Goal: Transaction & Acquisition: Purchase product/service

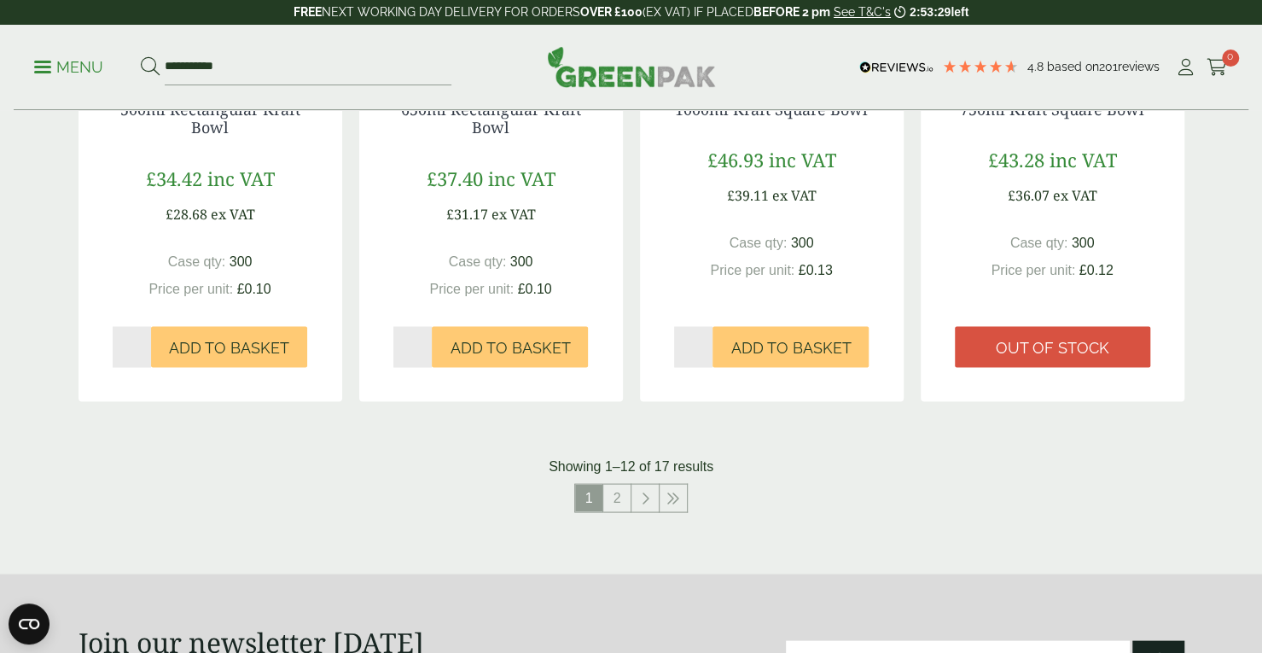
scroll to position [1694, 0]
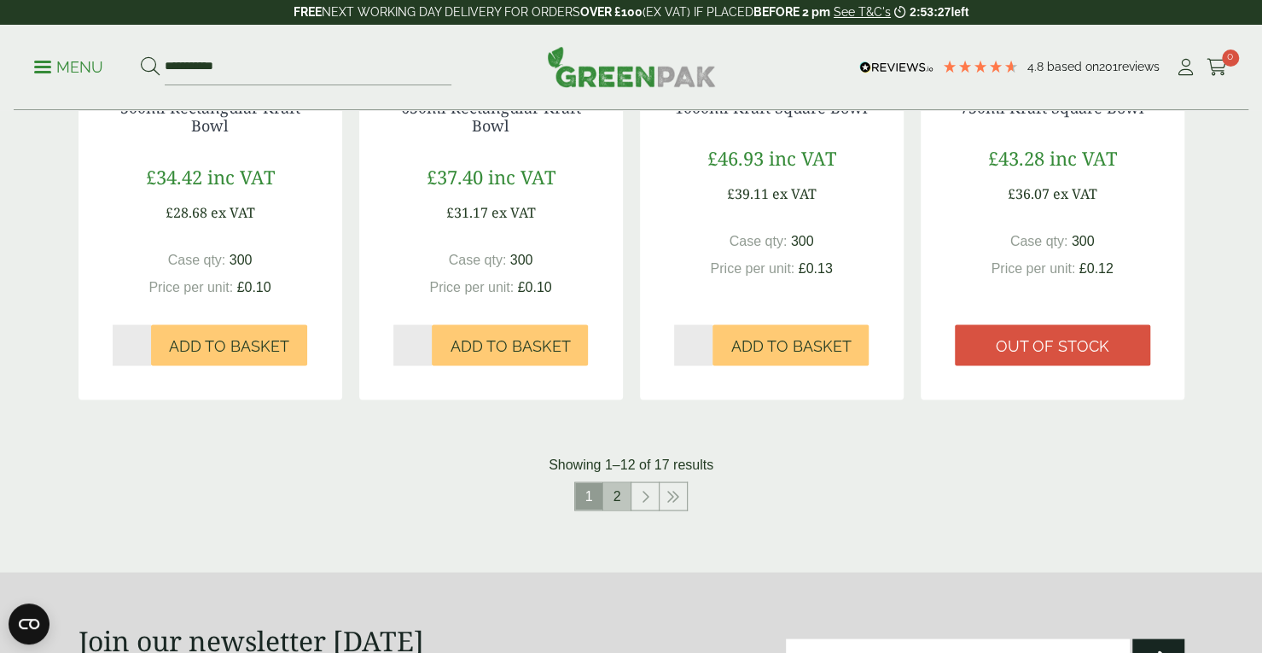
click at [621, 493] on link "2" at bounding box center [616, 495] width 27 height 27
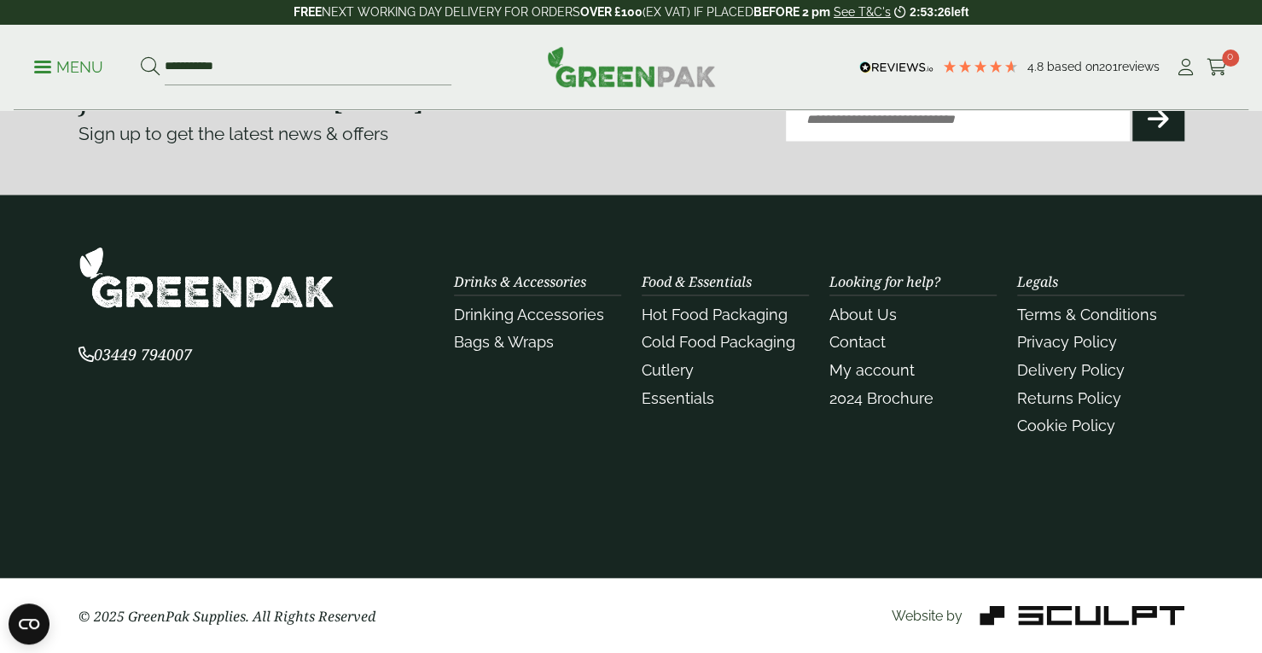
scroll to position [1649, 0]
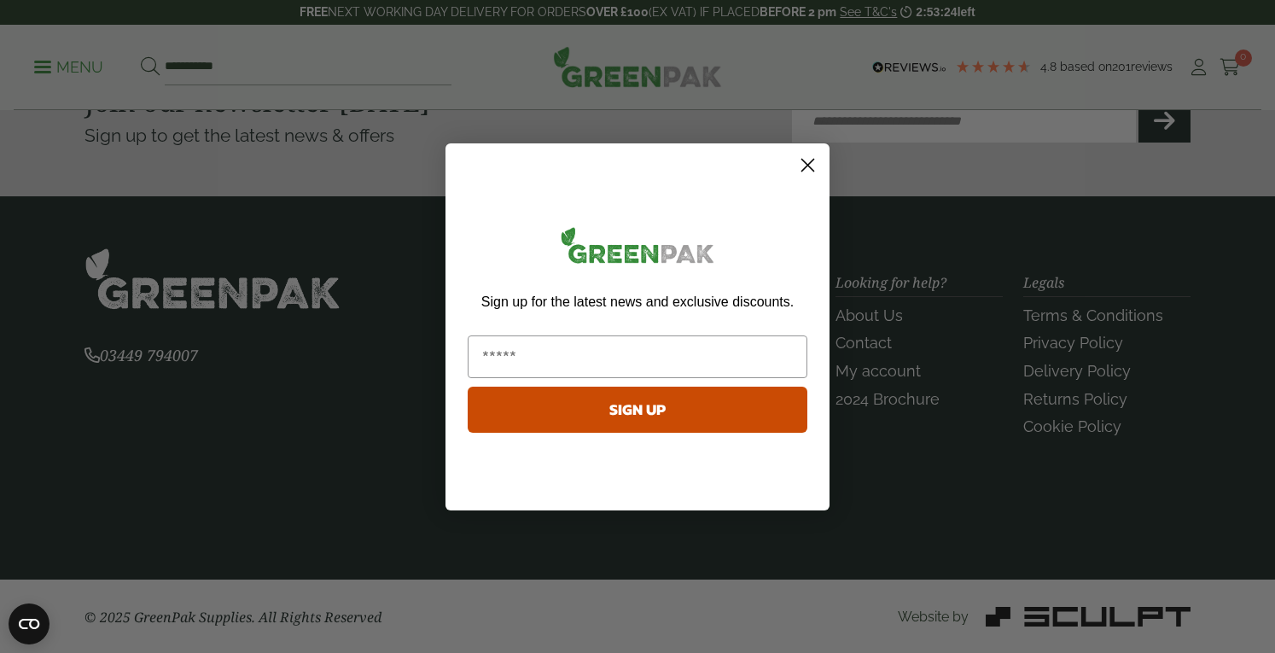
click at [813, 161] on circle "Close dialog" at bounding box center [807, 164] width 28 height 28
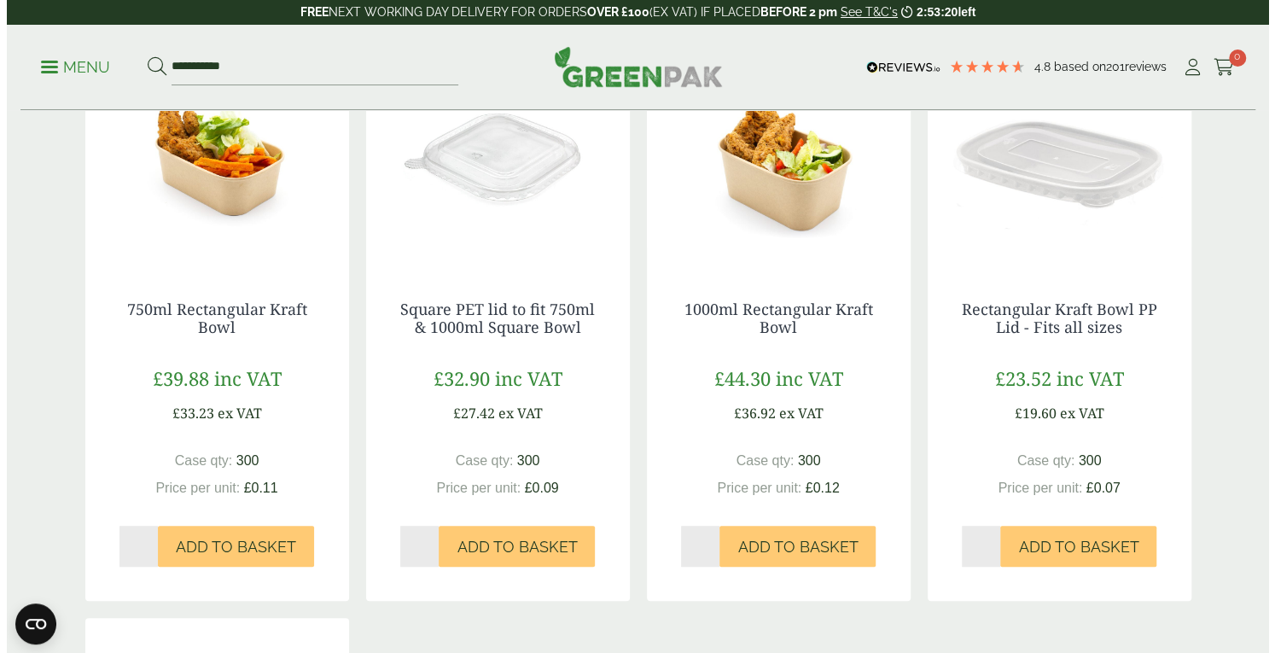
scroll to position [346, 0]
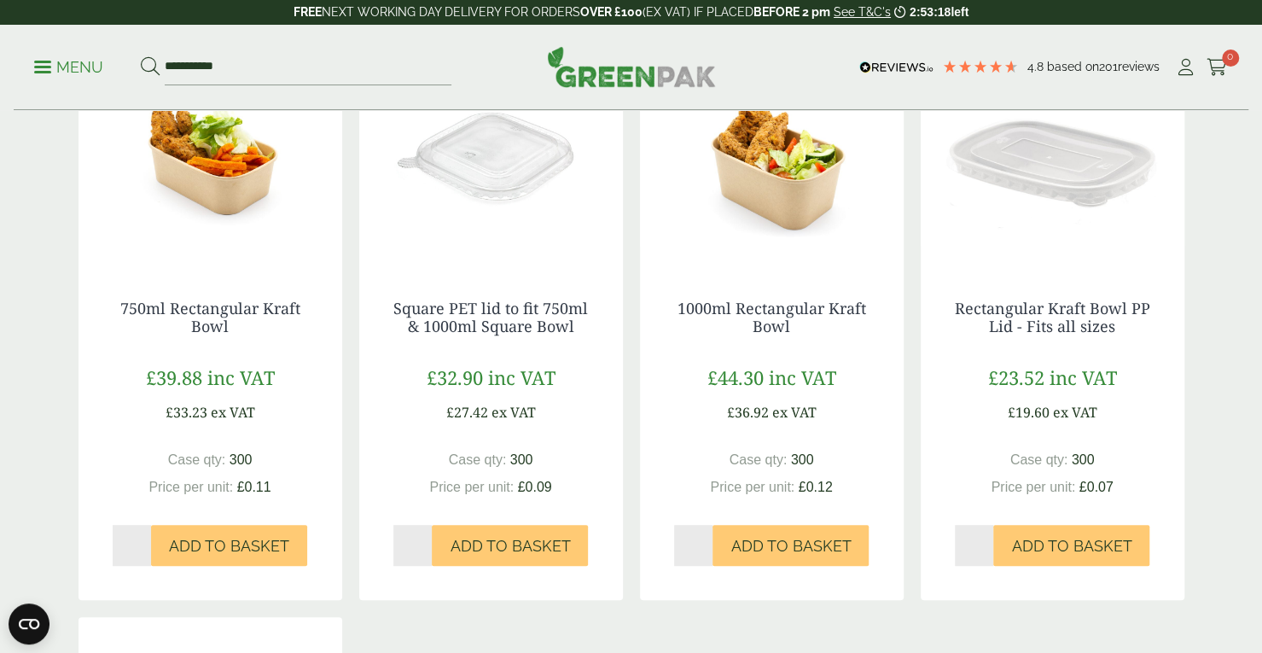
click at [131, 546] on input "*" at bounding box center [132, 545] width 39 height 41
type input "*"
click at [177, 544] on span "Add to Basket" at bounding box center [229, 546] width 120 height 19
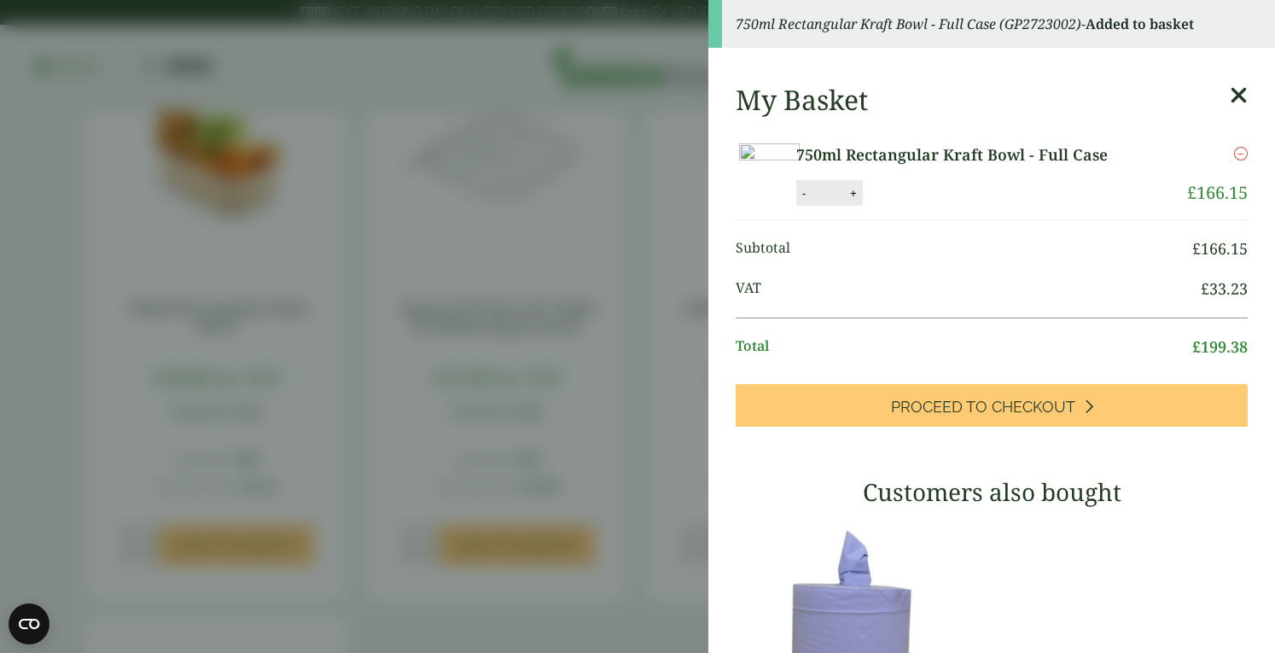
click at [1229, 95] on icon at bounding box center [1238, 96] width 18 height 24
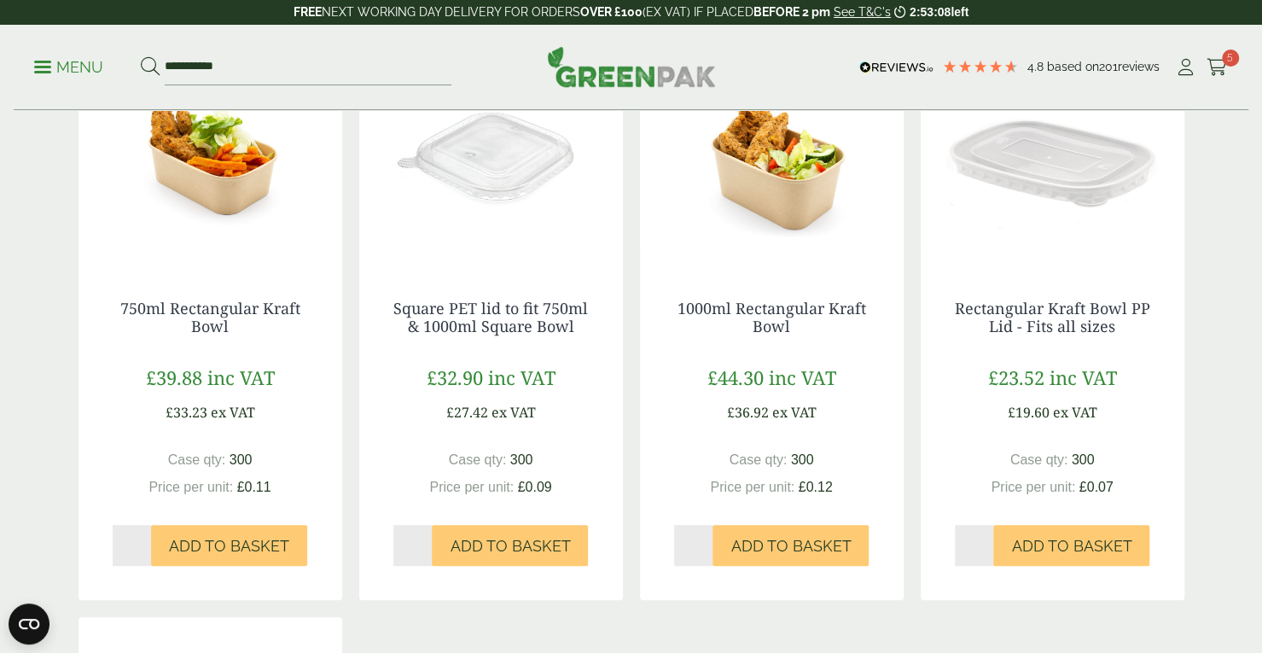
click at [971, 540] on input "*" at bounding box center [974, 545] width 39 height 41
type input "*"
click at [1044, 542] on span "Add to Basket" at bounding box center [1071, 546] width 120 height 19
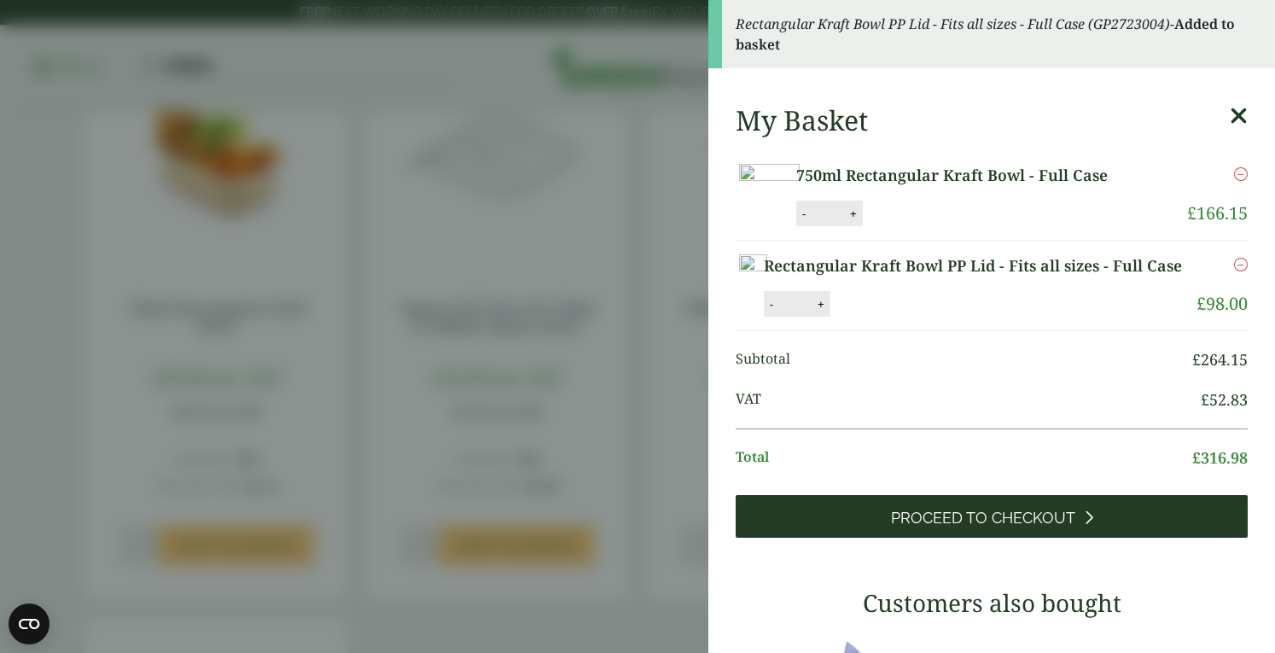
click at [1043, 537] on link "Proceed to Checkout" at bounding box center [991, 516] width 512 height 43
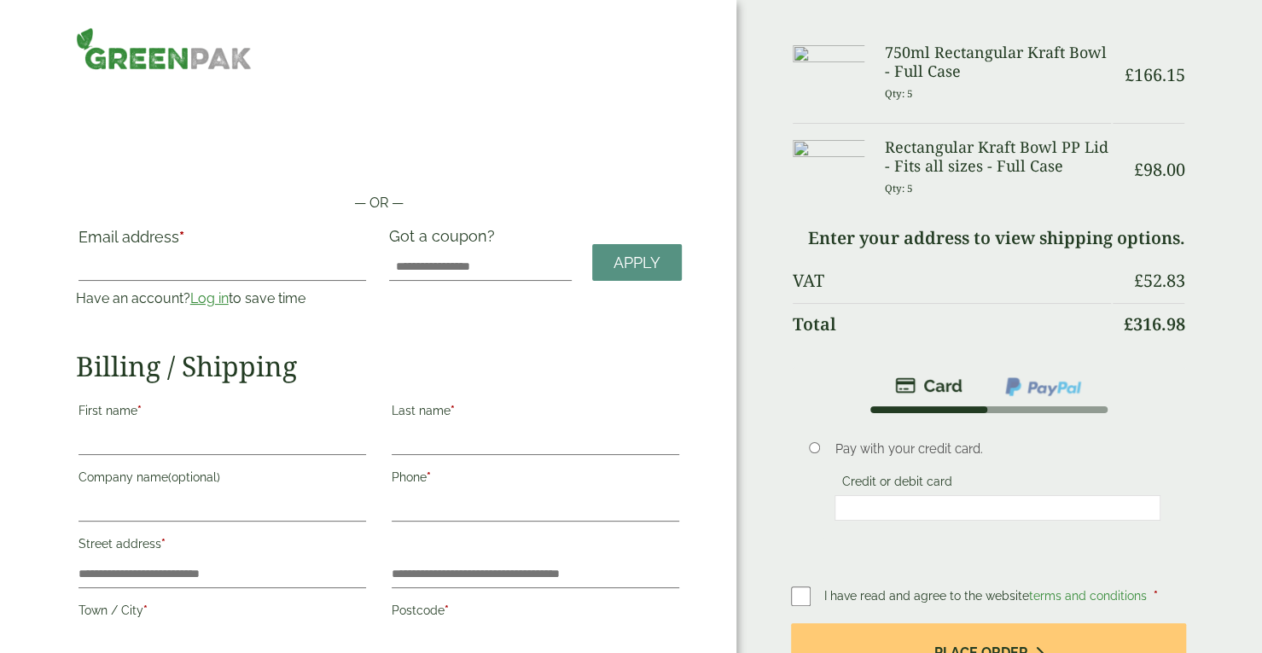
click at [216, 210] on p "— OR —" at bounding box center [379, 203] width 606 height 20
click at [203, 303] on link "Log in" at bounding box center [209, 298] width 38 height 16
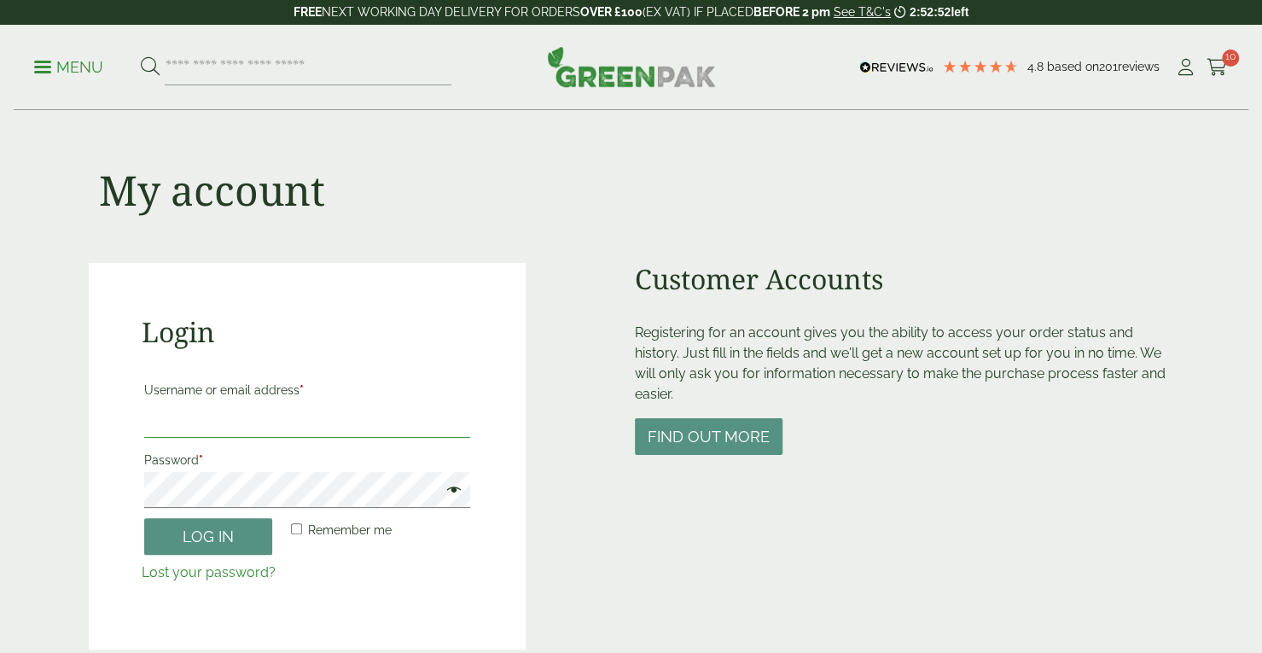
type input "**********"
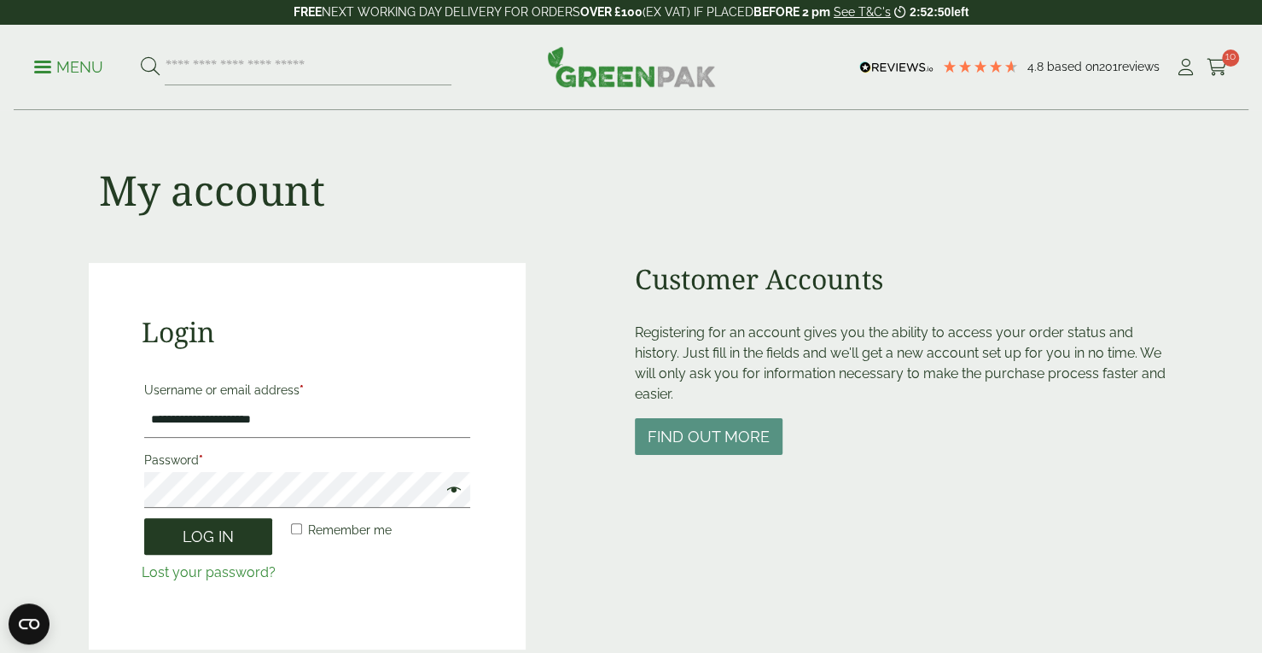
click at [224, 533] on button "Log in" at bounding box center [208, 536] width 128 height 37
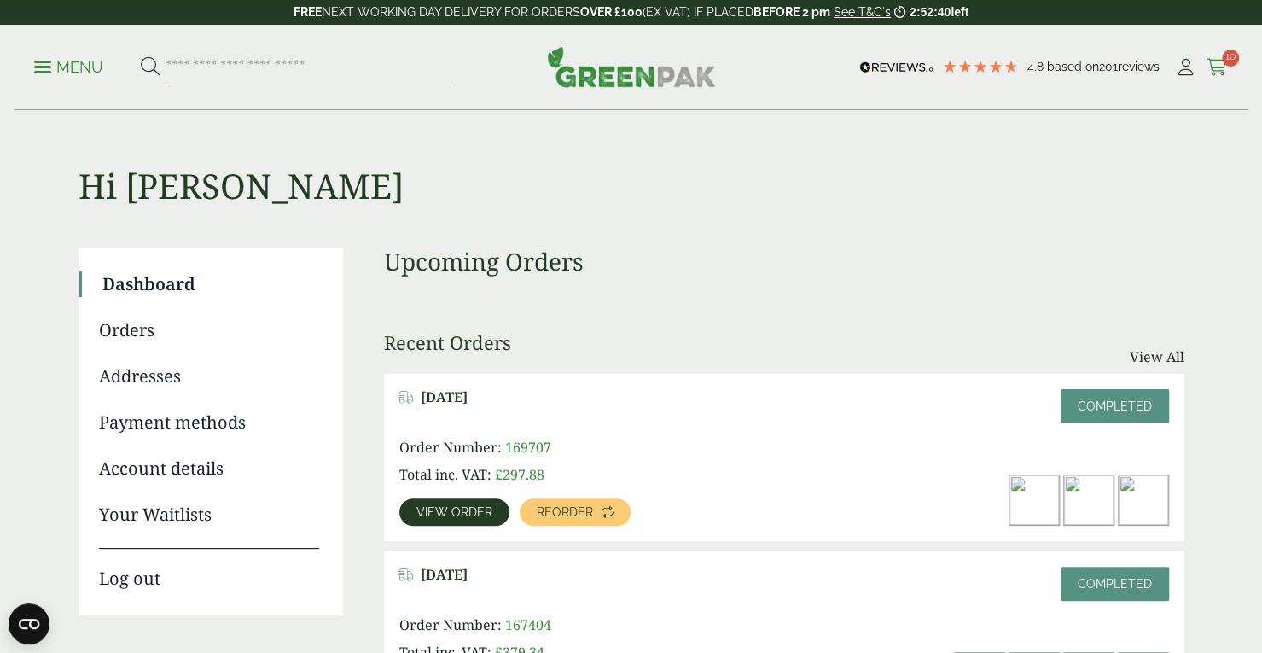
click at [1218, 70] on icon at bounding box center [1216, 67] width 21 height 17
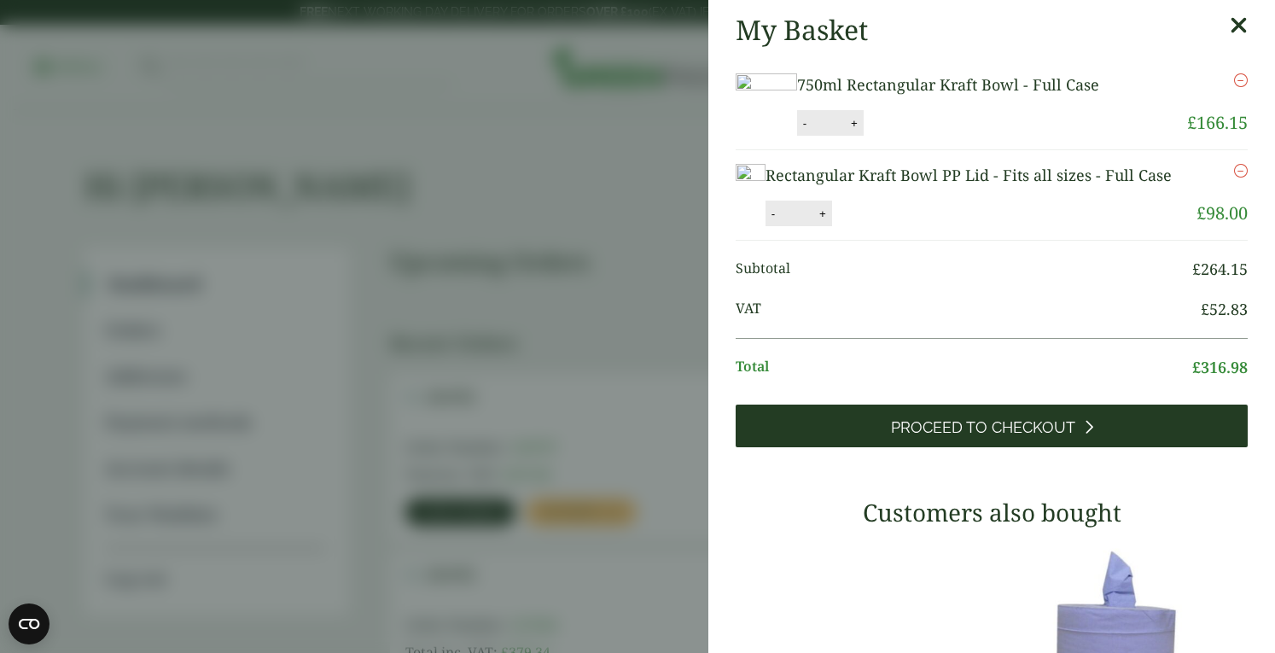
click at [1003, 437] on span "Proceed to Checkout" at bounding box center [983, 427] width 184 height 19
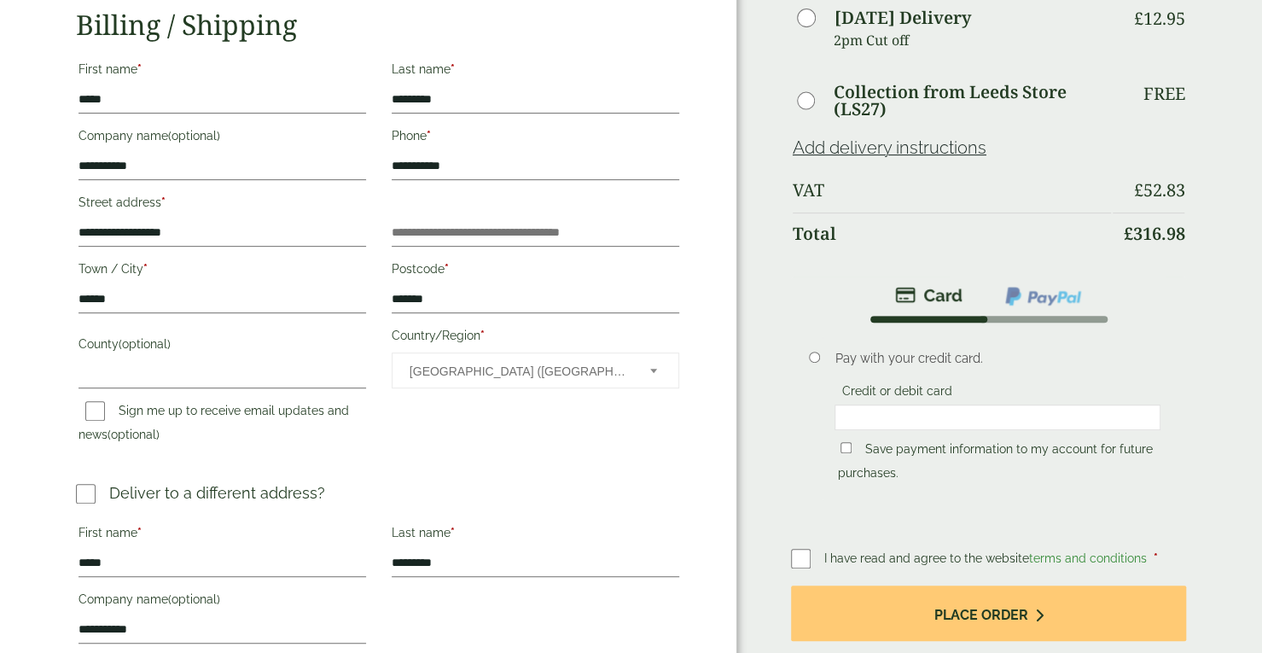
scroll to position [399, 0]
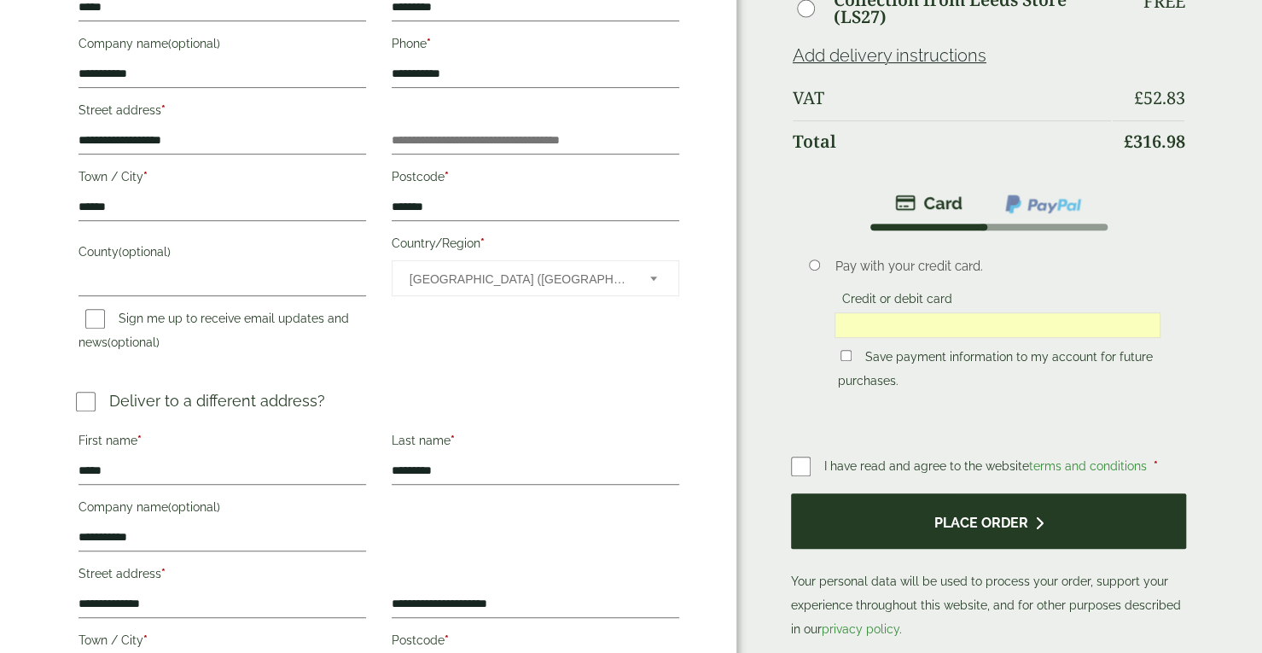
click at [886, 525] on button "Place order" at bounding box center [989, 520] width 396 height 55
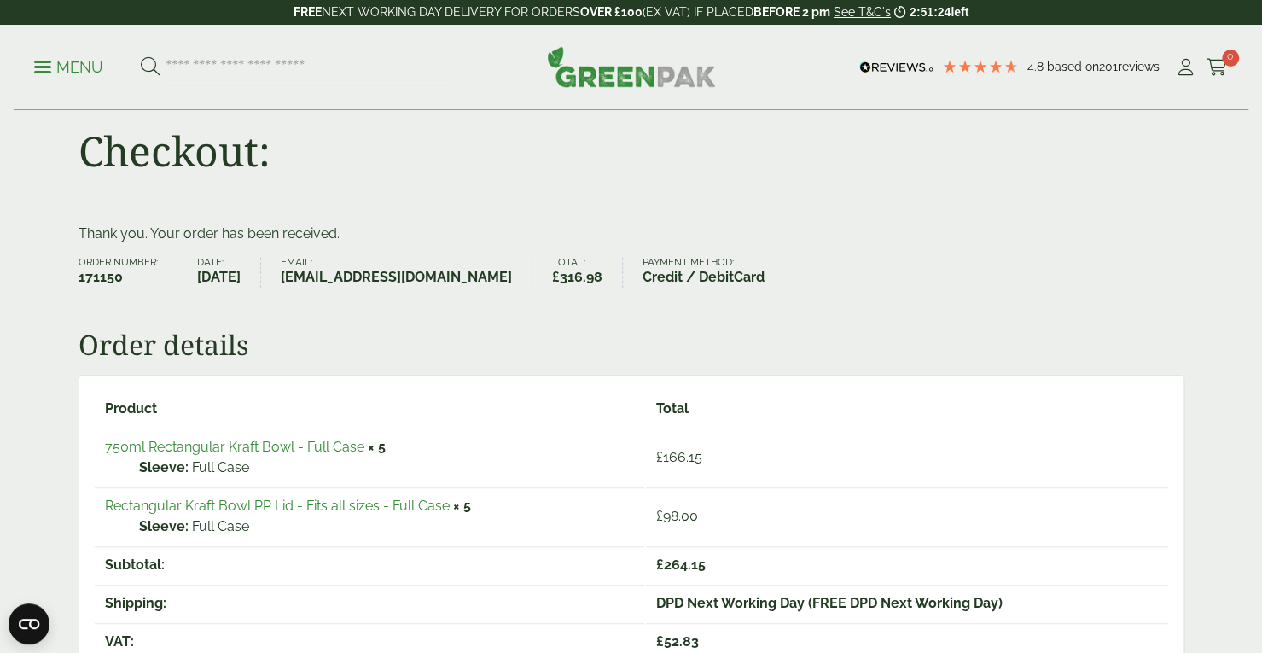
scroll to position [45, 0]
